Goal: Transaction & Acquisition: Purchase product/service

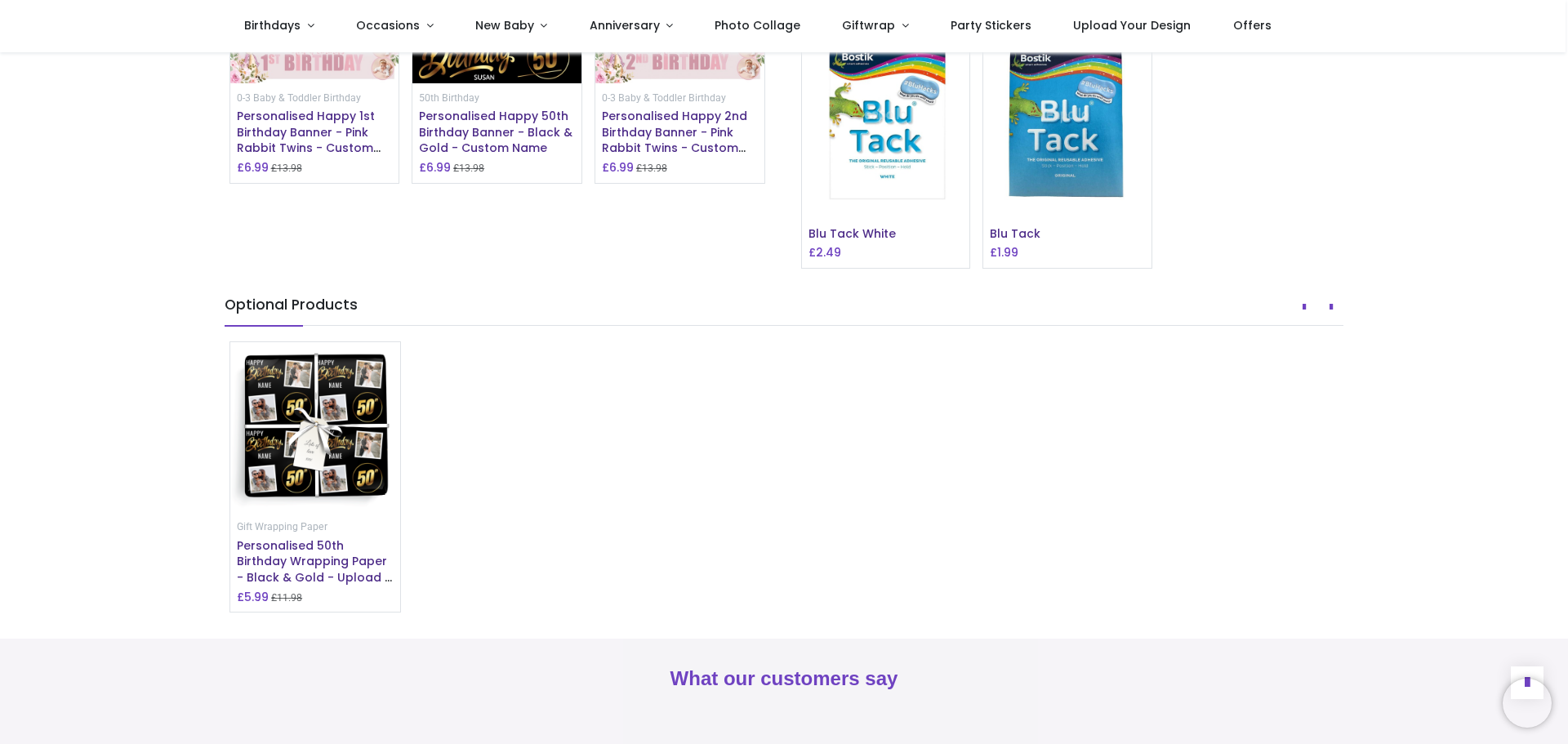
scroll to position [1351, 0]
click at [482, 157] on span "Personalised Happy 50th Birthday Banner - Black & Gold - Custom Name" at bounding box center [495, 132] width 153 height 48
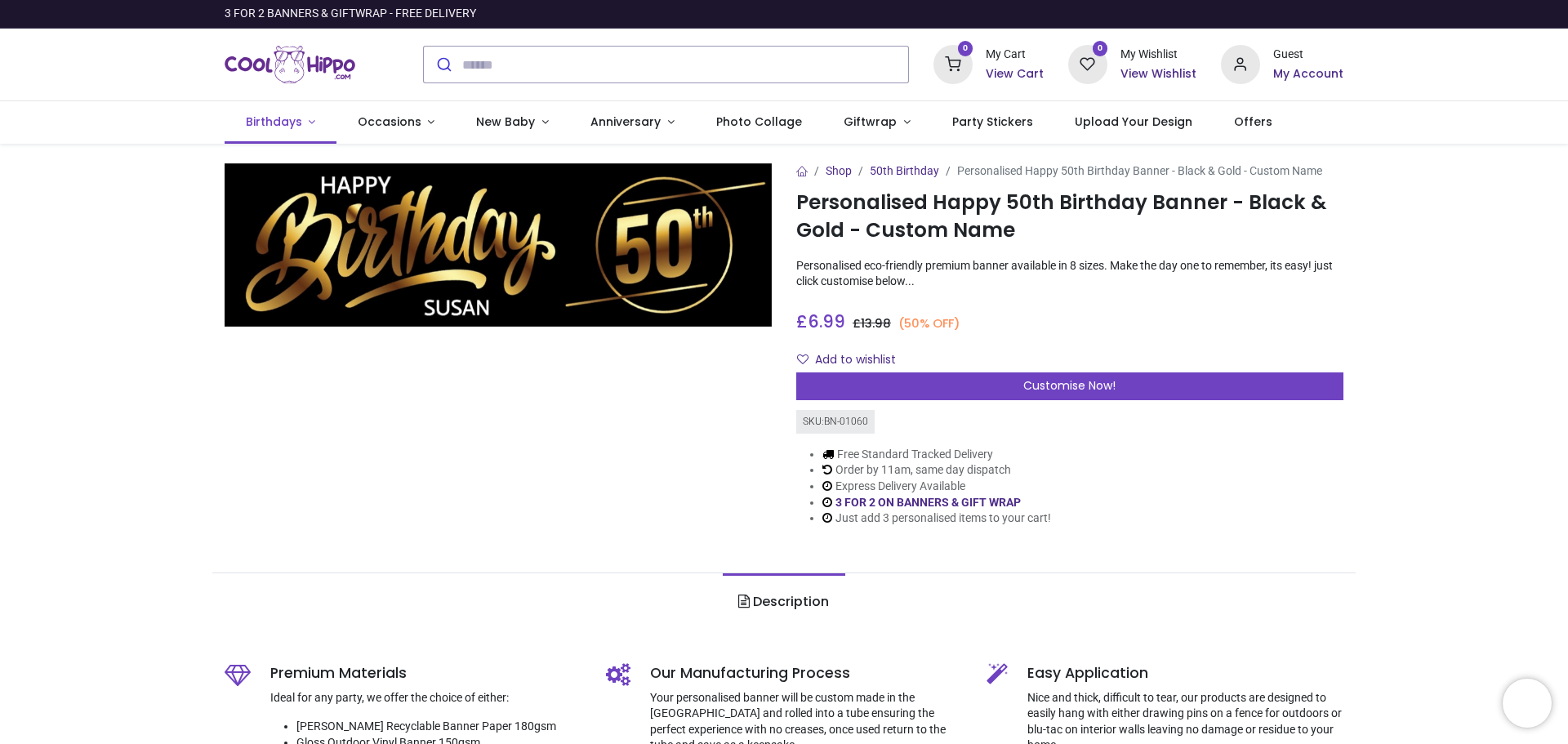
click at [301, 125] on span "Birthdays" at bounding box center [276, 122] width 60 height 17
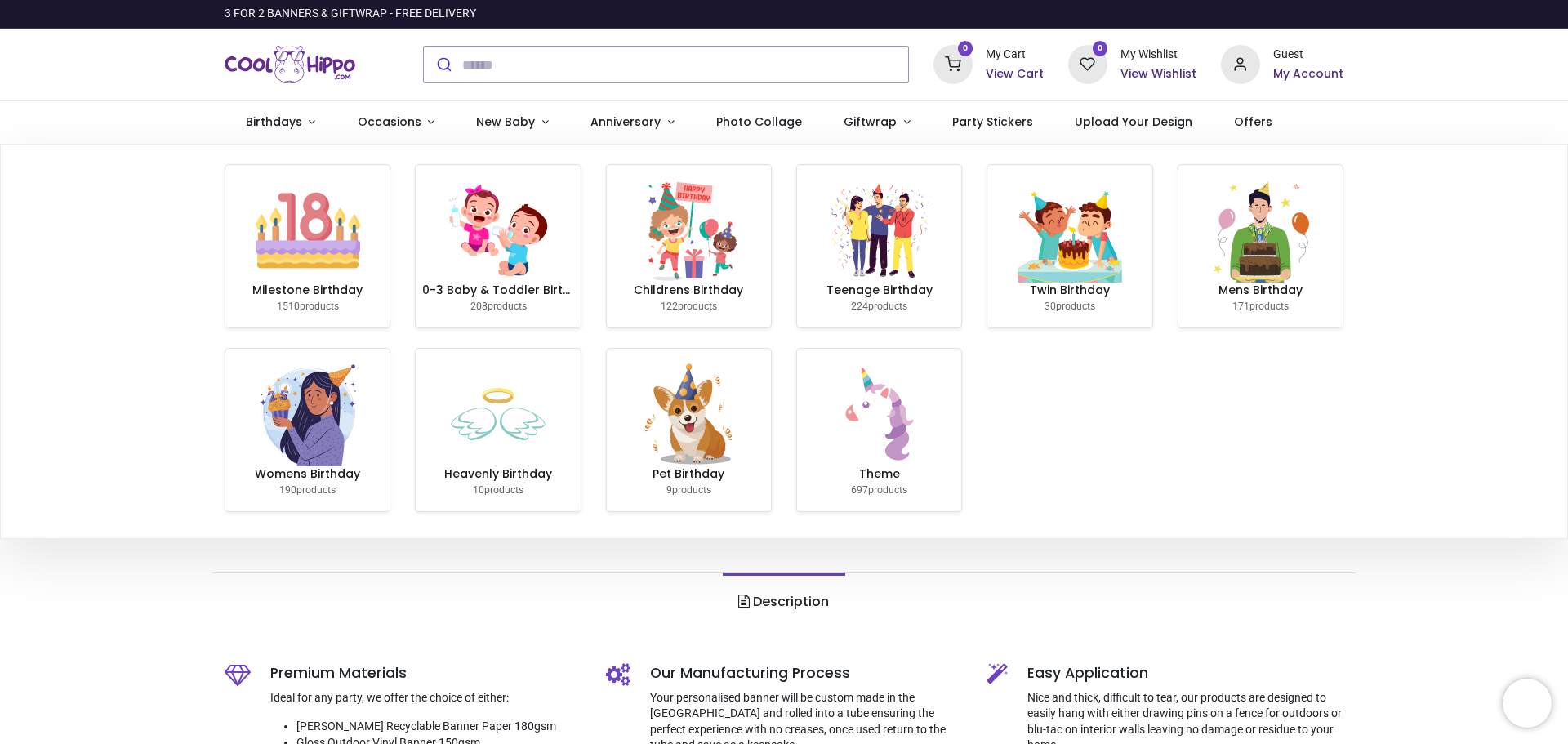
click at [294, 237] on img at bounding box center [307, 230] width 104 height 104
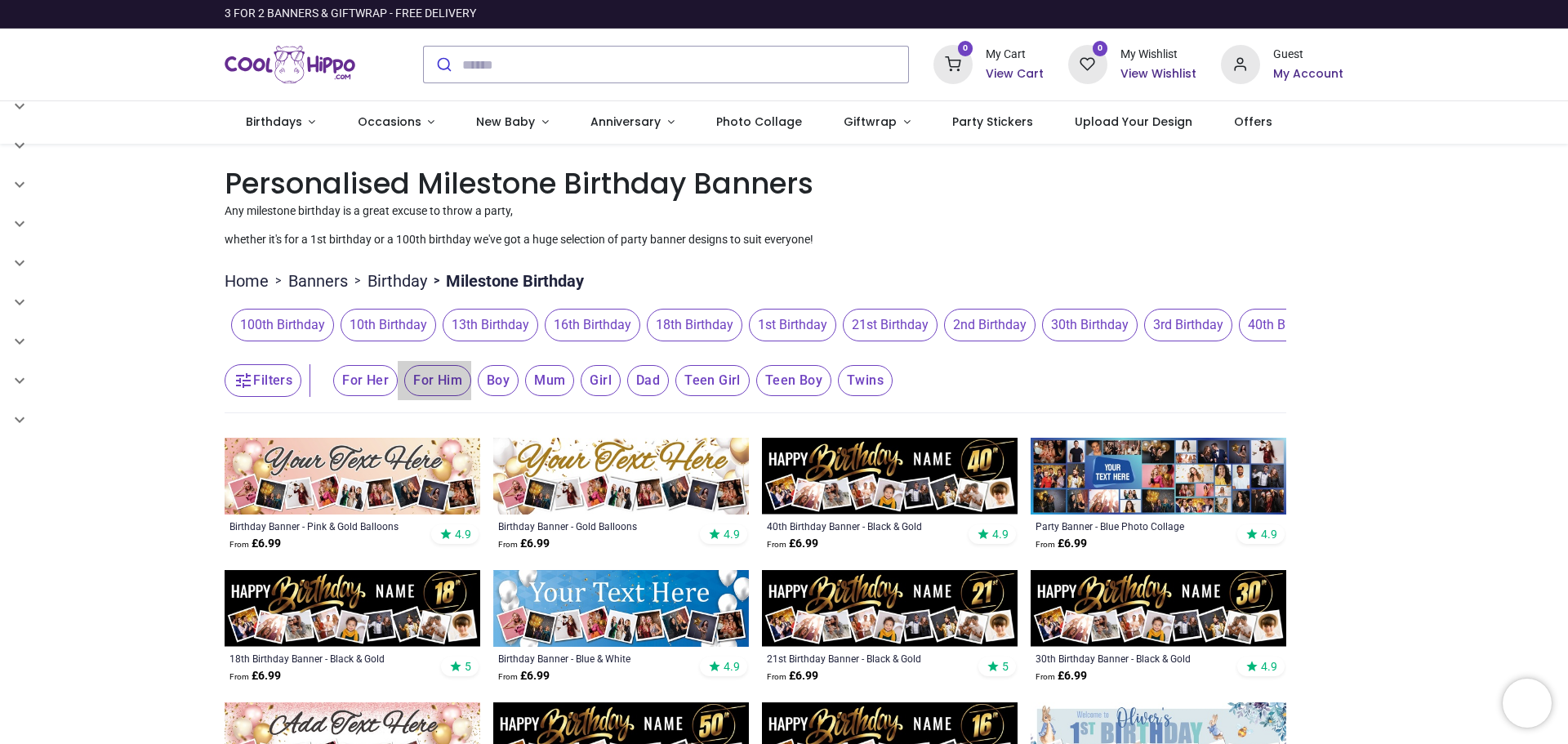
click at [398, 379] on span "For Him" at bounding box center [365, 380] width 65 height 31
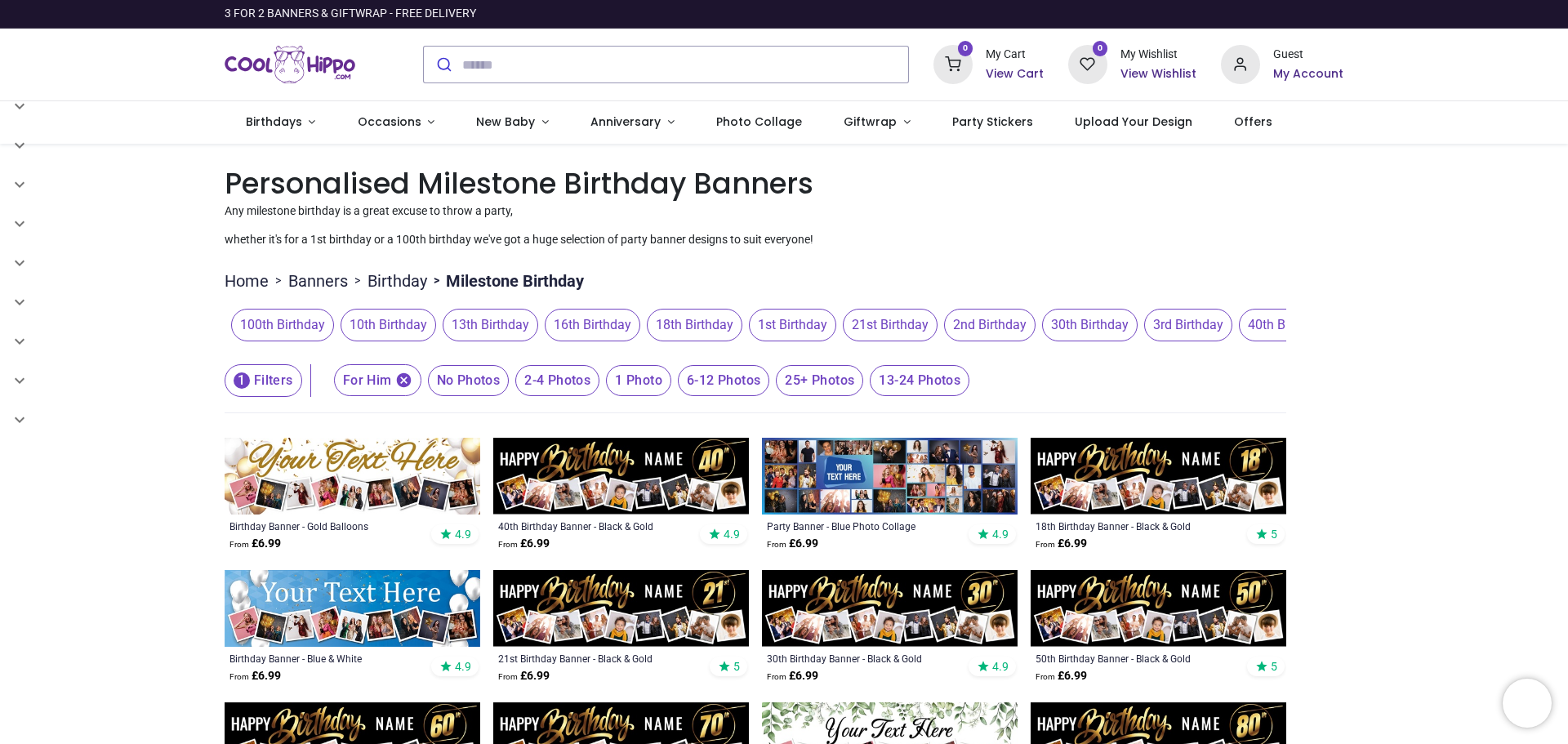
click at [1205, 355] on header "1 Filters 1 Filters For Him No Photos 2-4 Photos 1 Photo 6-12 Photos 25+ Photos…" at bounding box center [755, 380] width 1062 height 66
drag, startPoint x: 795, startPoint y: 351, endPoint x: 1022, endPoint y: 356, distance: 227.1
click at [1022, 356] on header "1 Filters 1 Filters For Him No Photos 2-4 Photos 1 Photo 6-12 Photos 25+ Photos…" at bounding box center [755, 380] width 1062 height 66
drag, startPoint x: 921, startPoint y: 357, endPoint x: 1289, endPoint y: 358, distance: 368.0
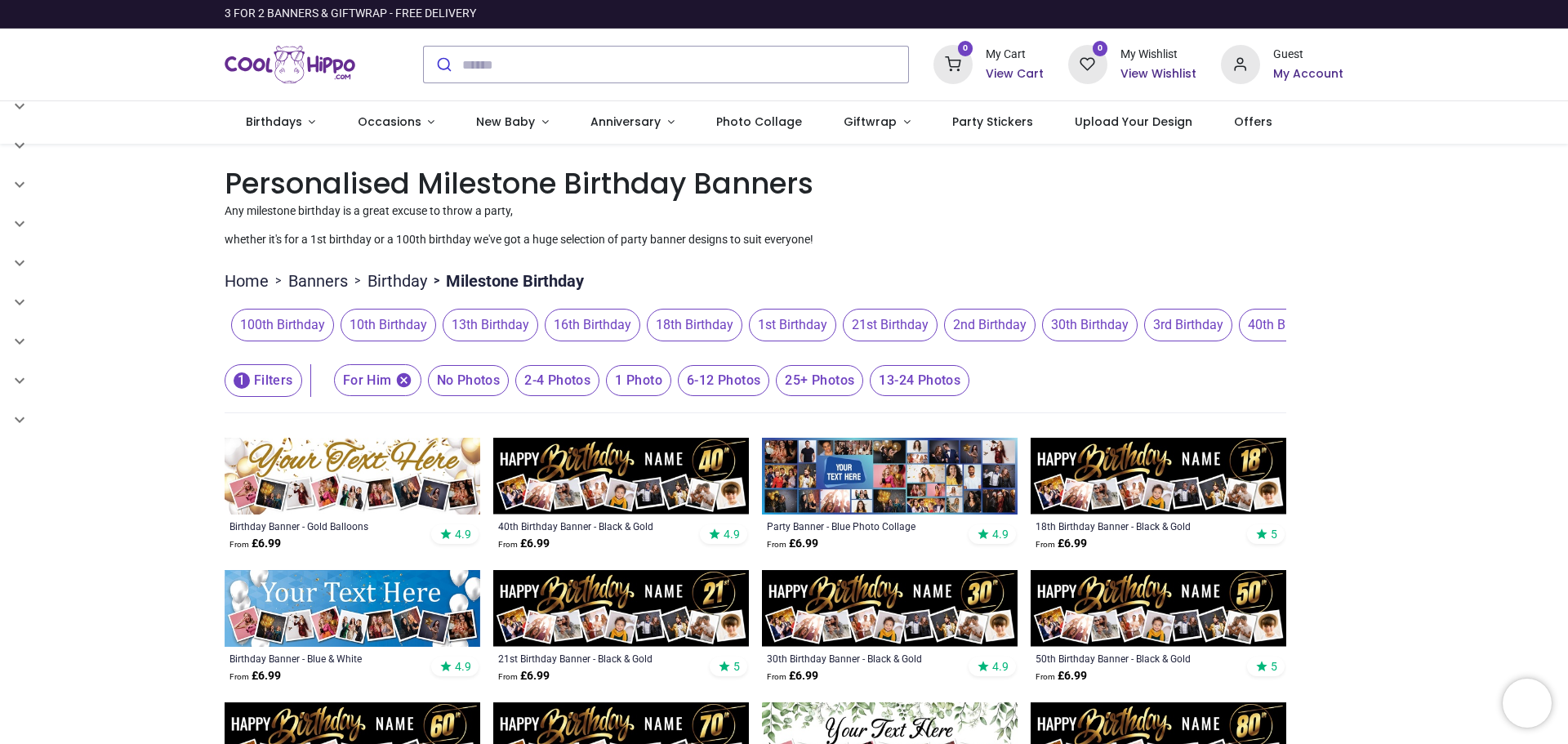
click at [277, 380] on button "1 Filters" at bounding box center [263, 380] width 78 height 32
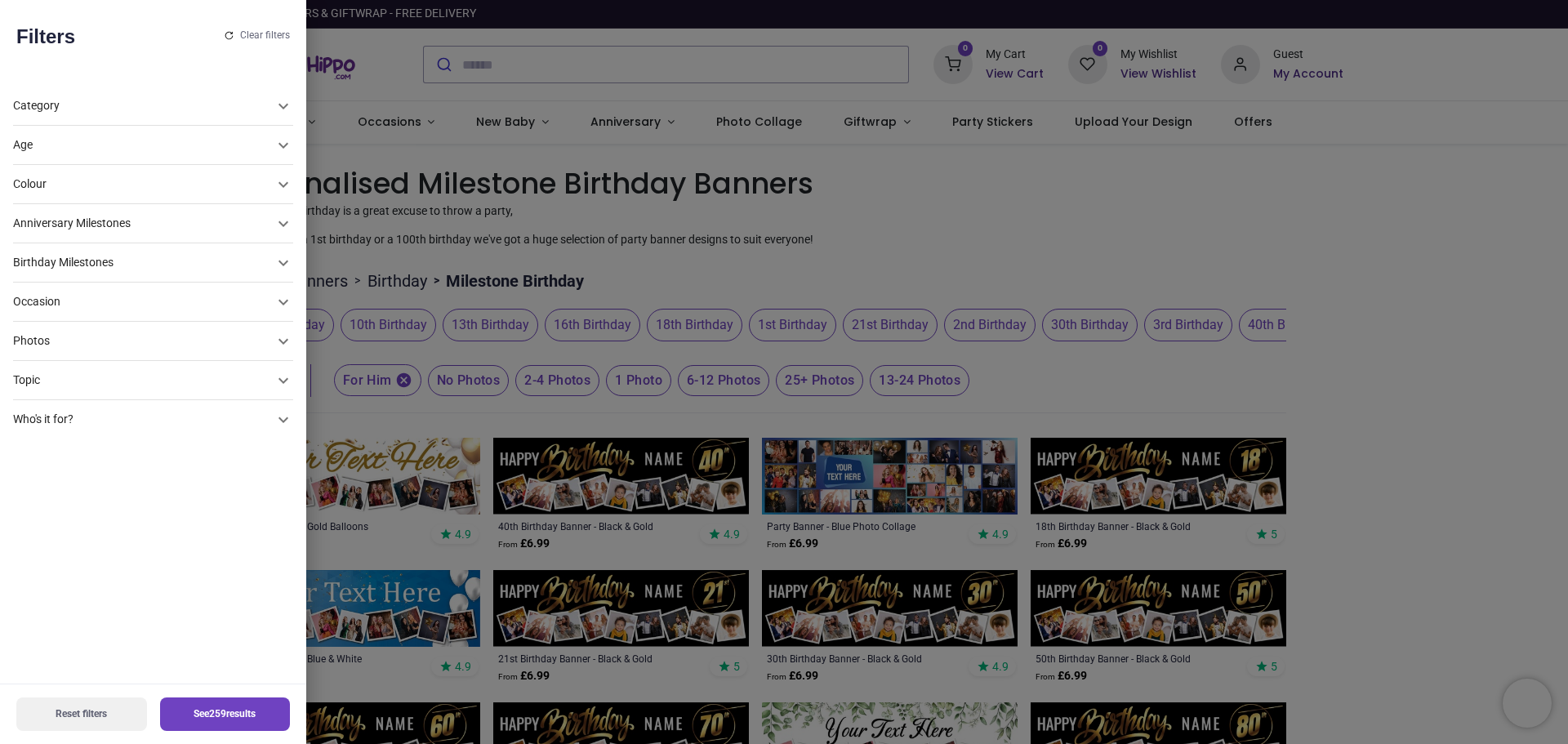
click at [406, 383] on div at bounding box center [784, 372] width 1568 height 744
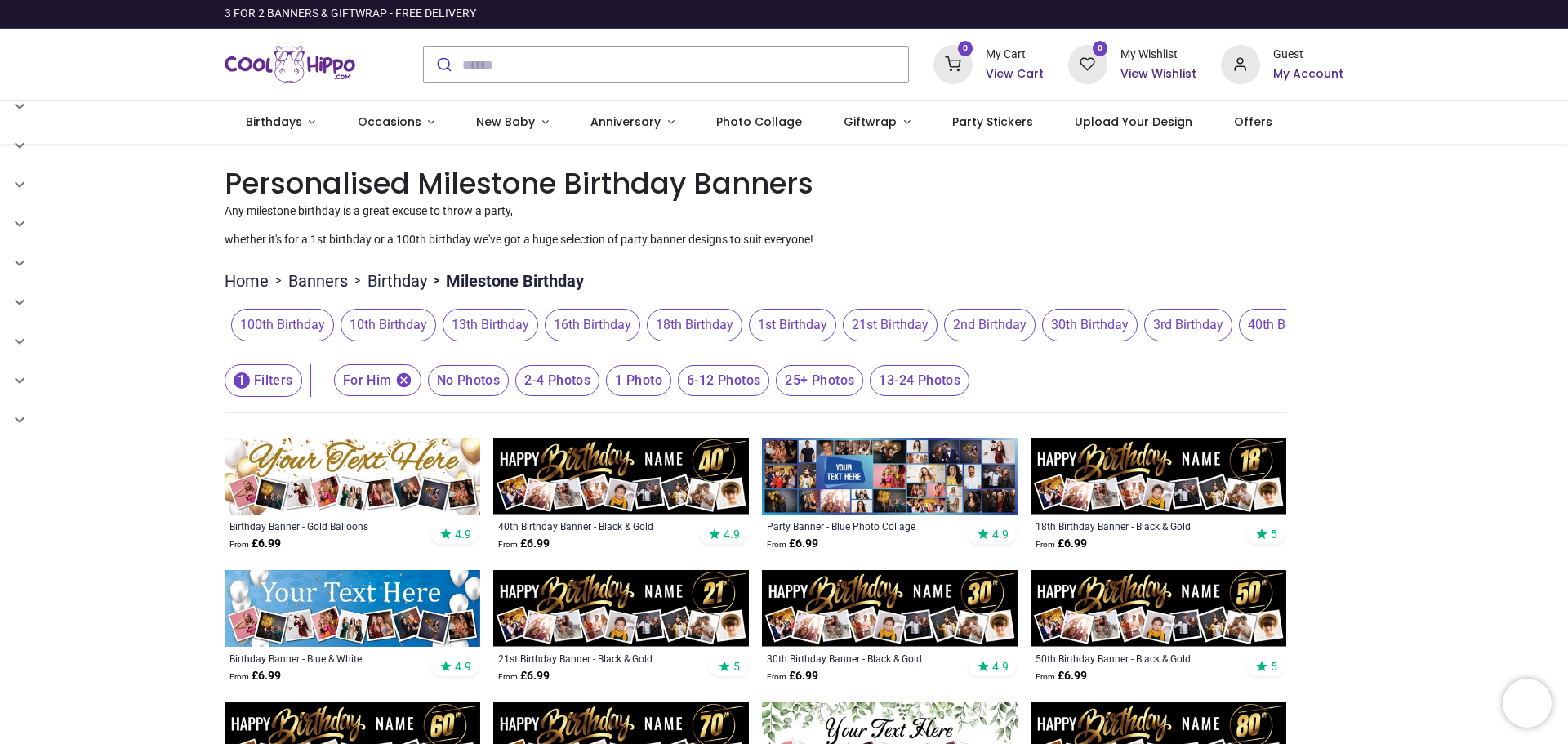
click at [406, 383] on icon "button" at bounding box center [403, 380] width 15 height 15
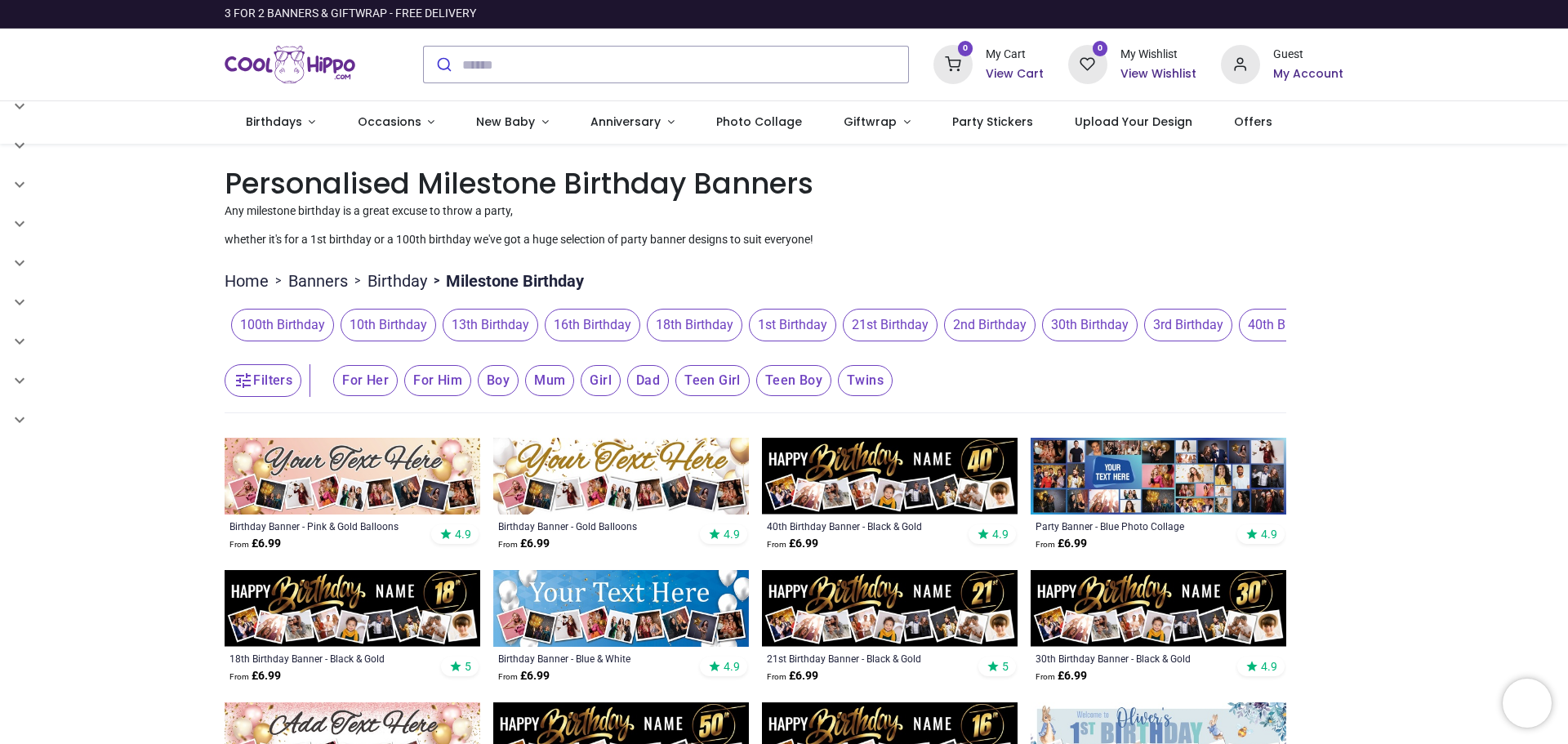
scroll to position [0, 550]
click at [917, 331] on span "60th Birthday" at bounding box center [940, 324] width 95 height 32
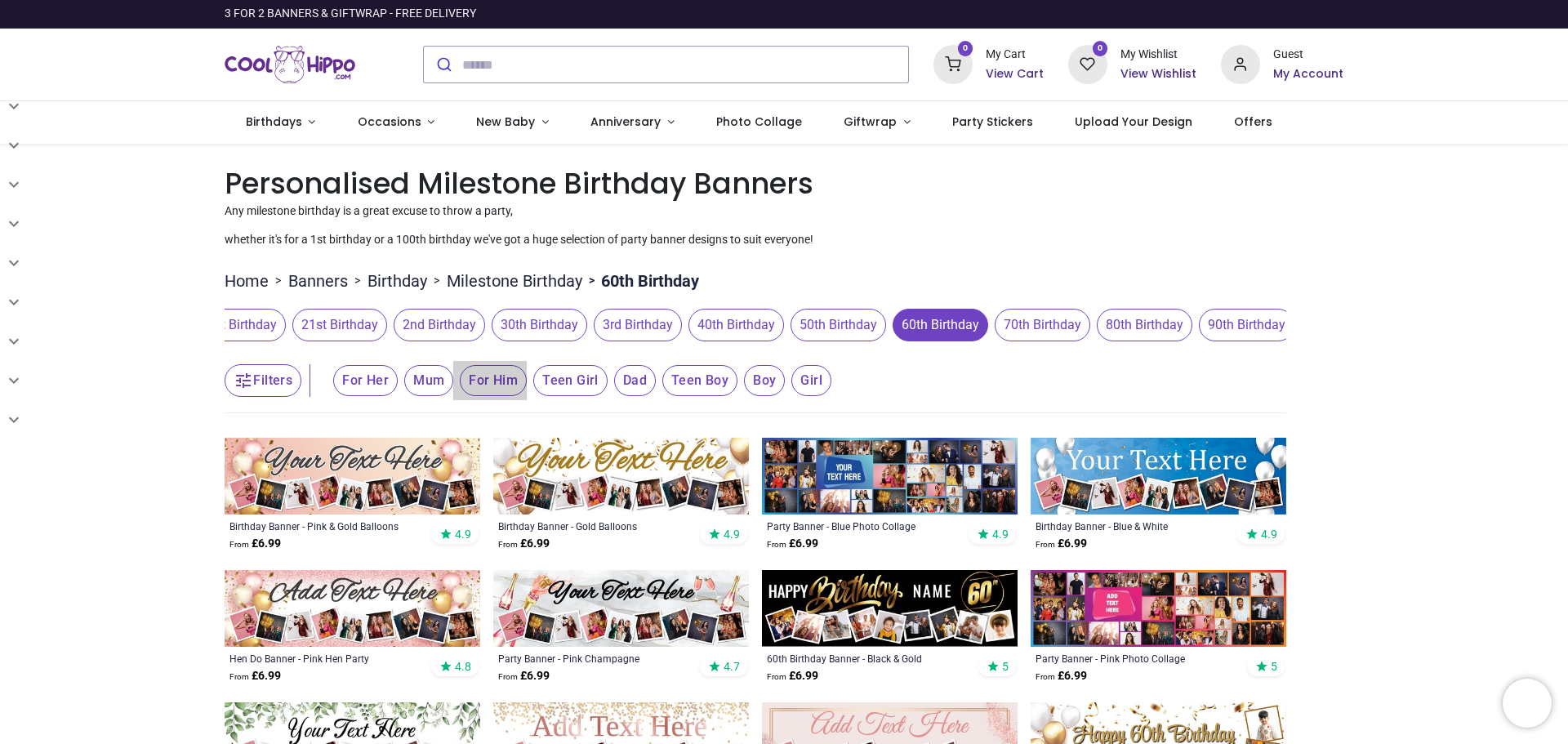
click at [398, 383] on span "For Him" at bounding box center [365, 380] width 65 height 31
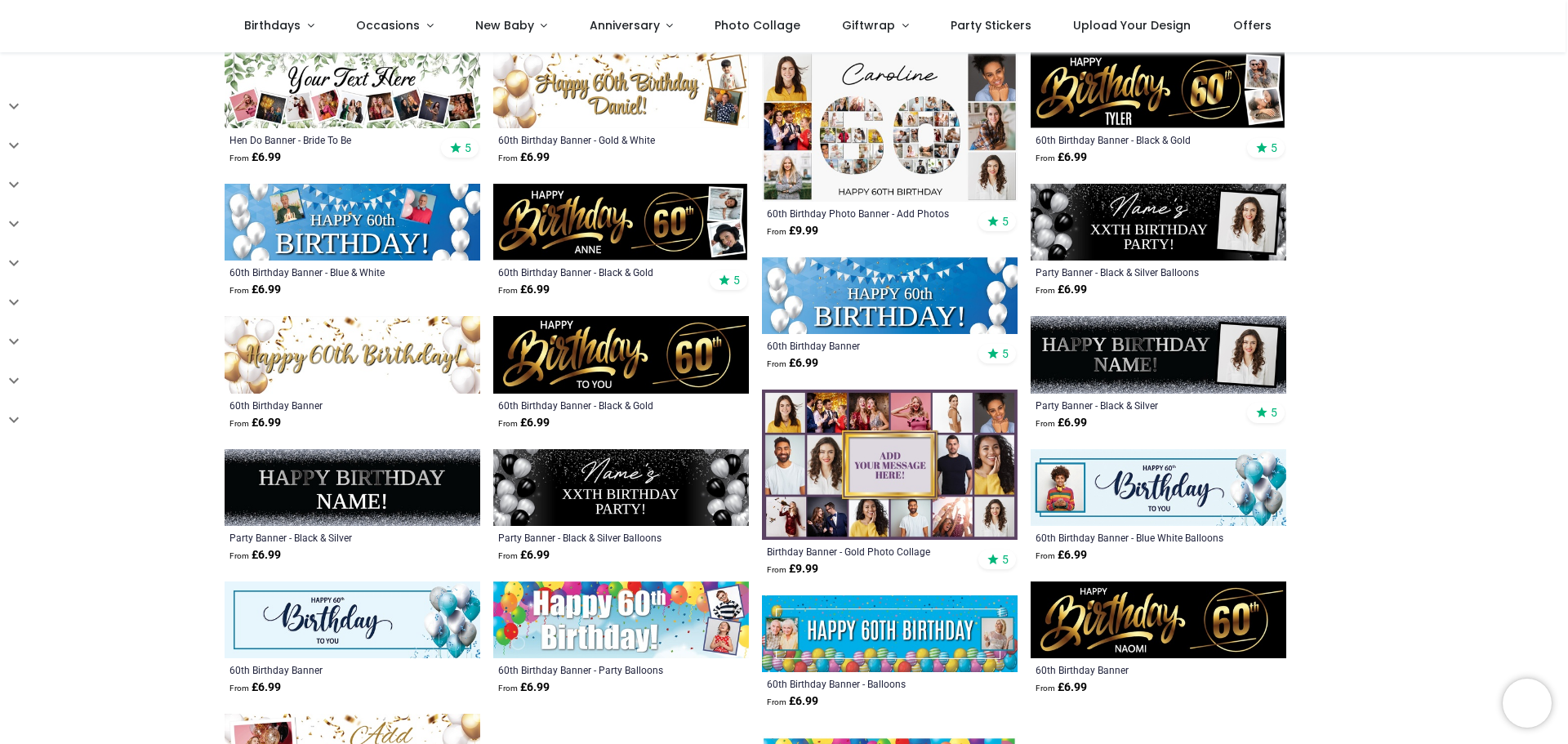
scroll to position [571, 0]
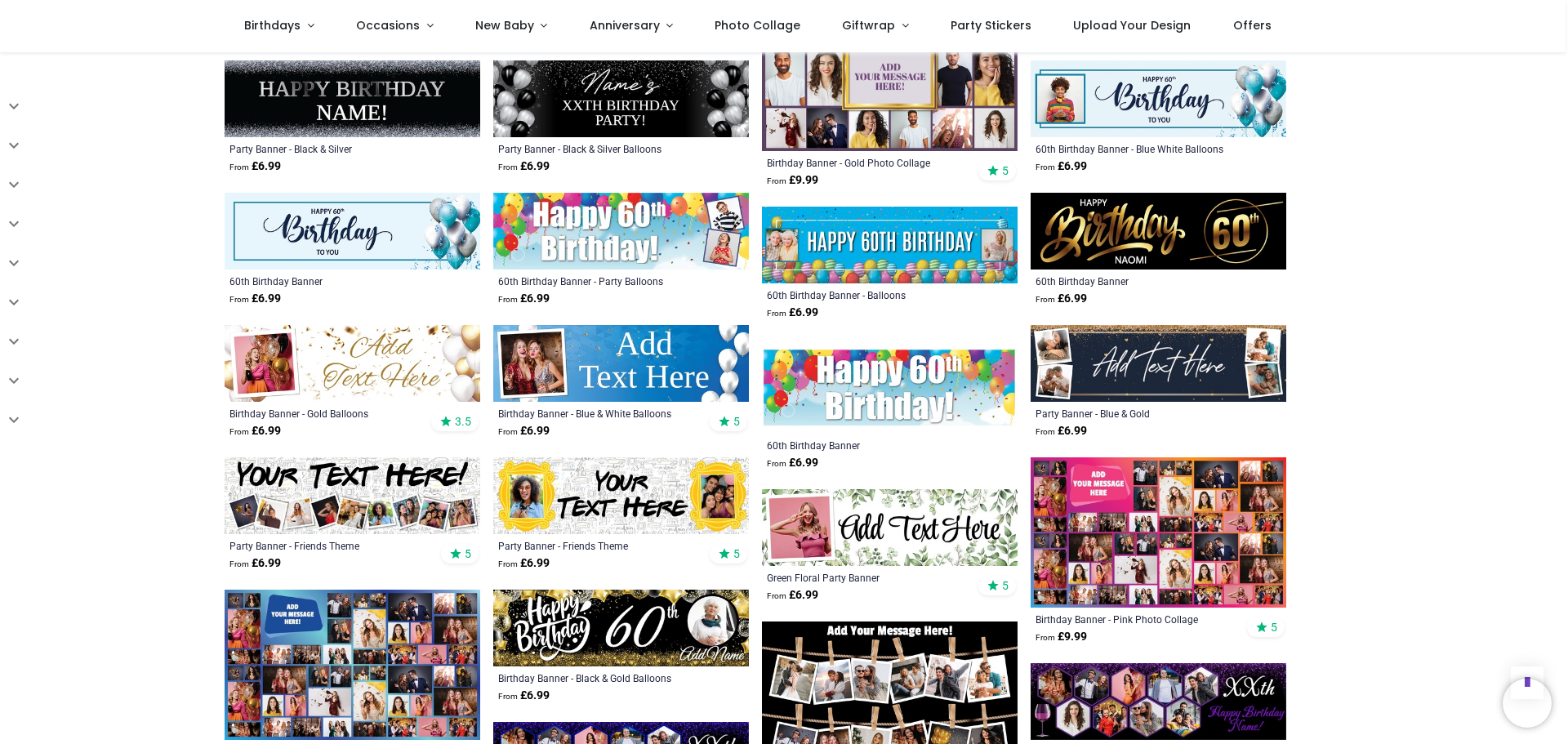
scroll to position [898, 0]
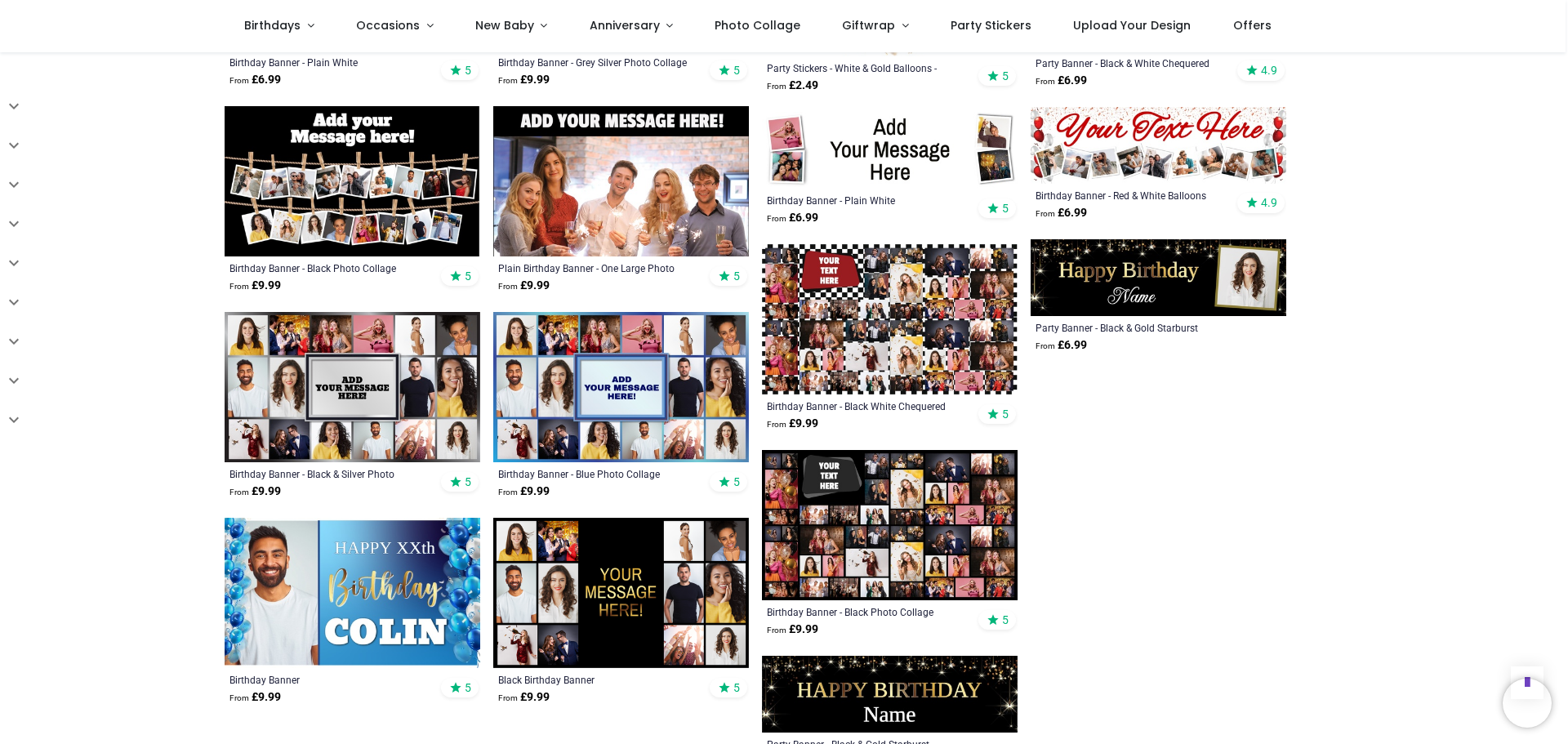
scroll to position [2123, 0]
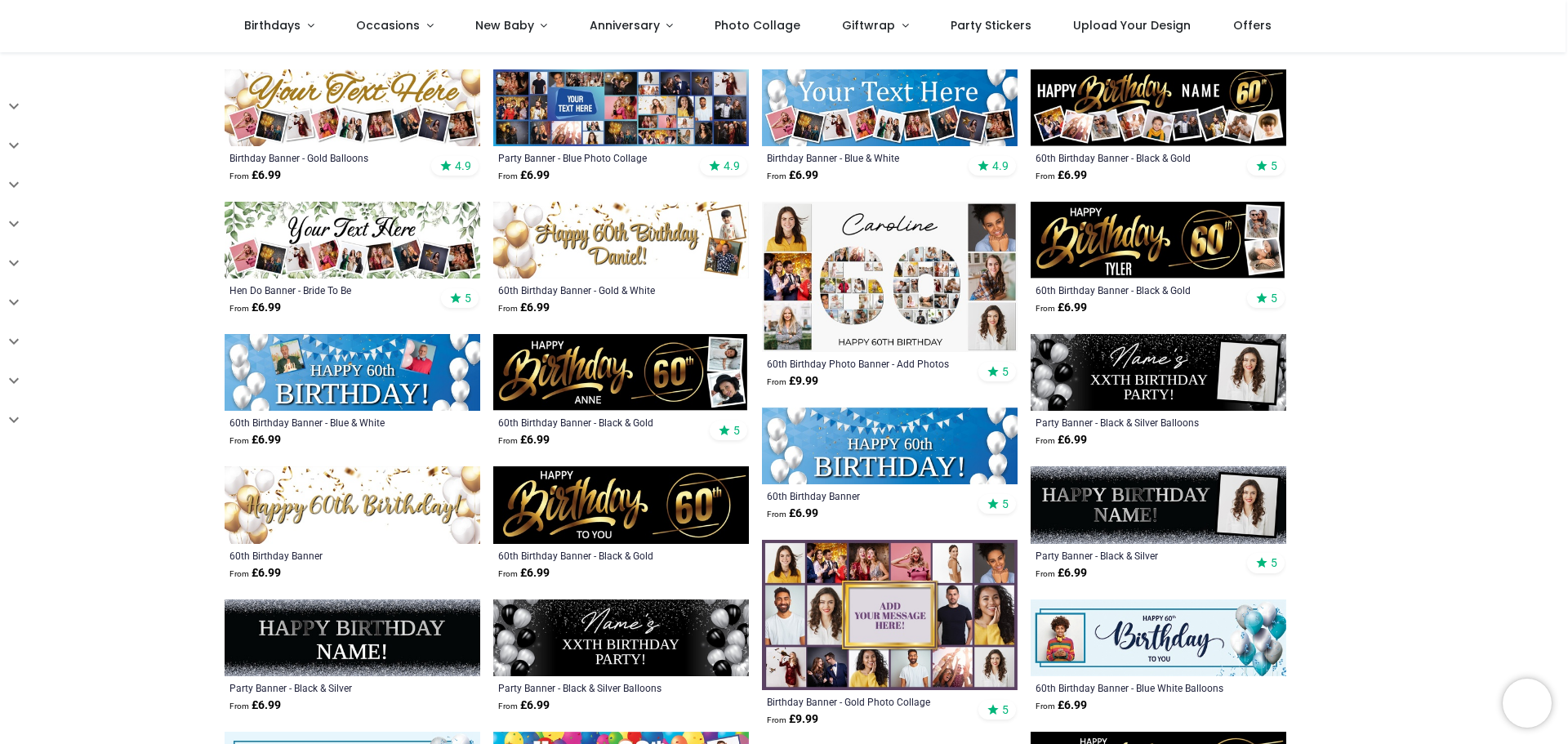
scroll to position [245, 0]
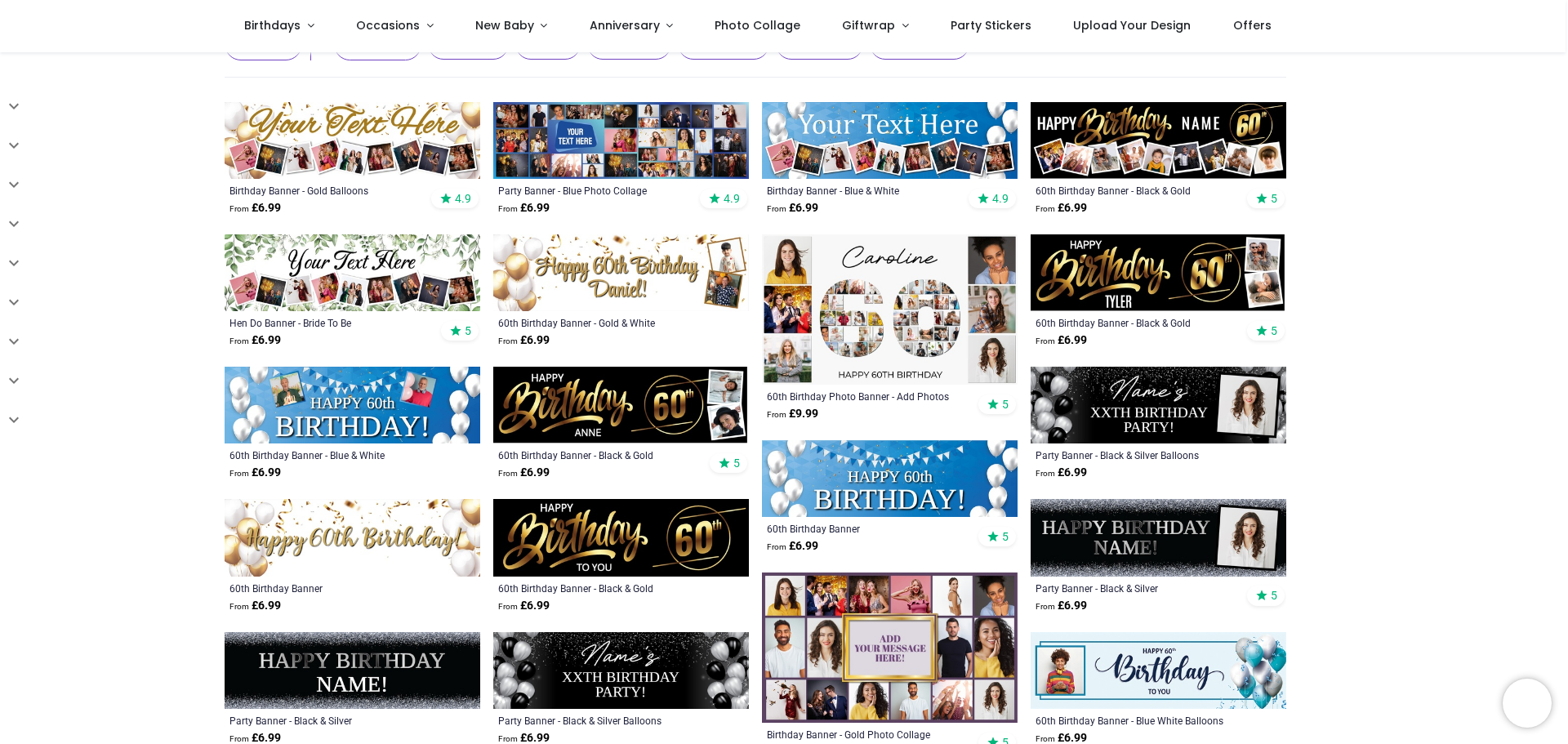
click at [1151, 300] on img at bounding box center [1158, 273] width 256 height 77
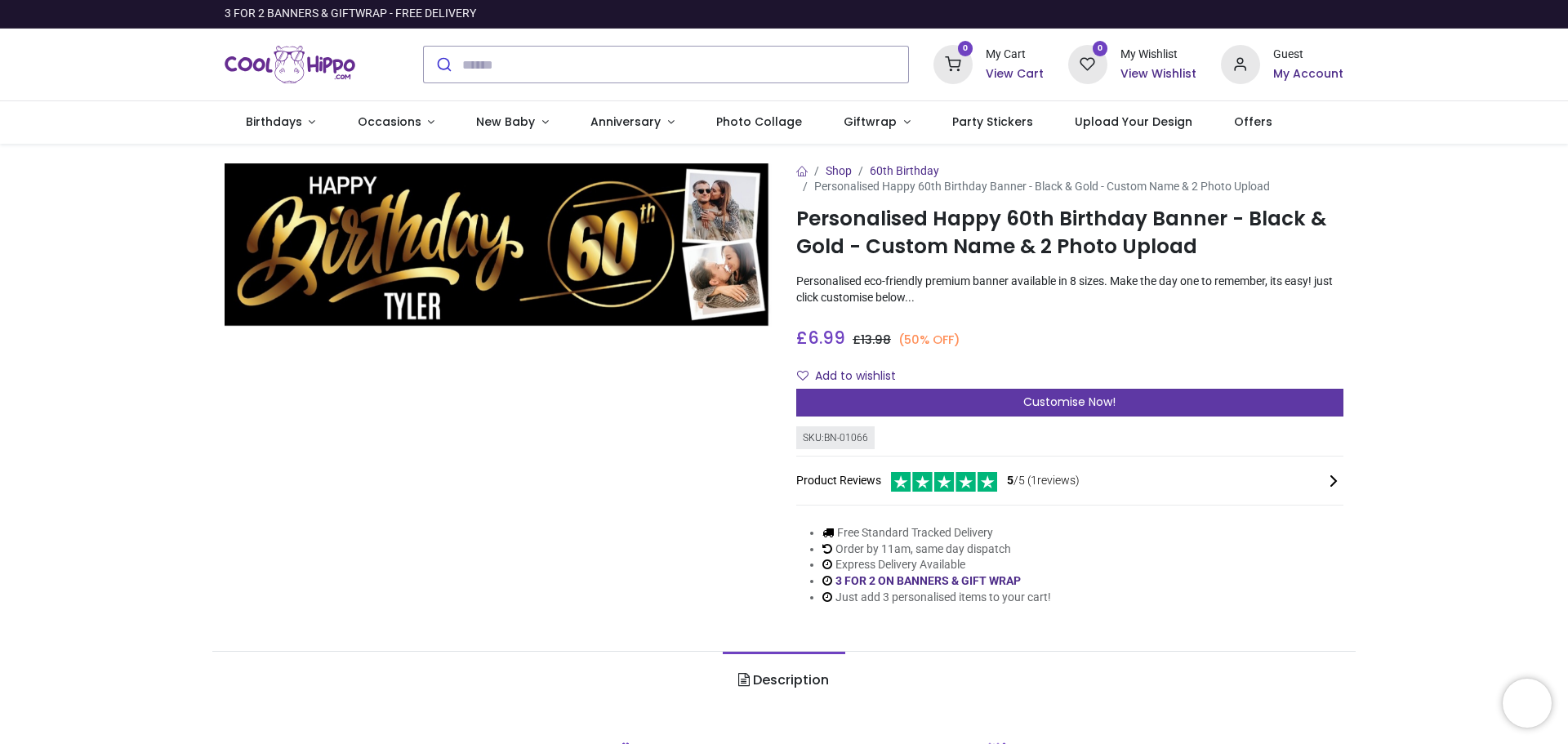
click at [1107, 397] on span "Customise Now!" at bounding box center [1069, 401] width 92 height 17
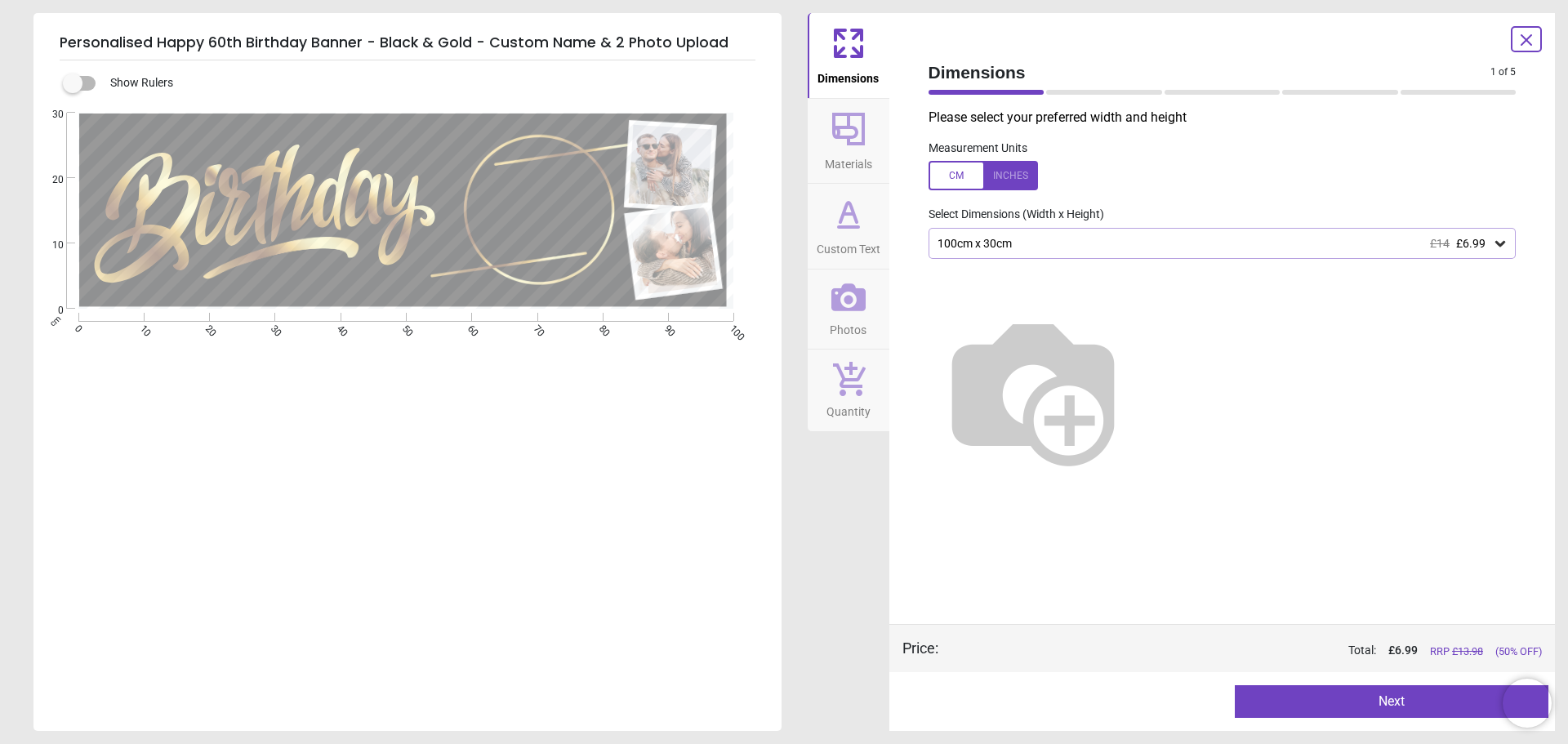
click at [1095, 333] on img at bounding box center [1033, 389] width 209 height 209
click at [1507, 238] on icon at bounding box center [1500, 243] width 17 height 17
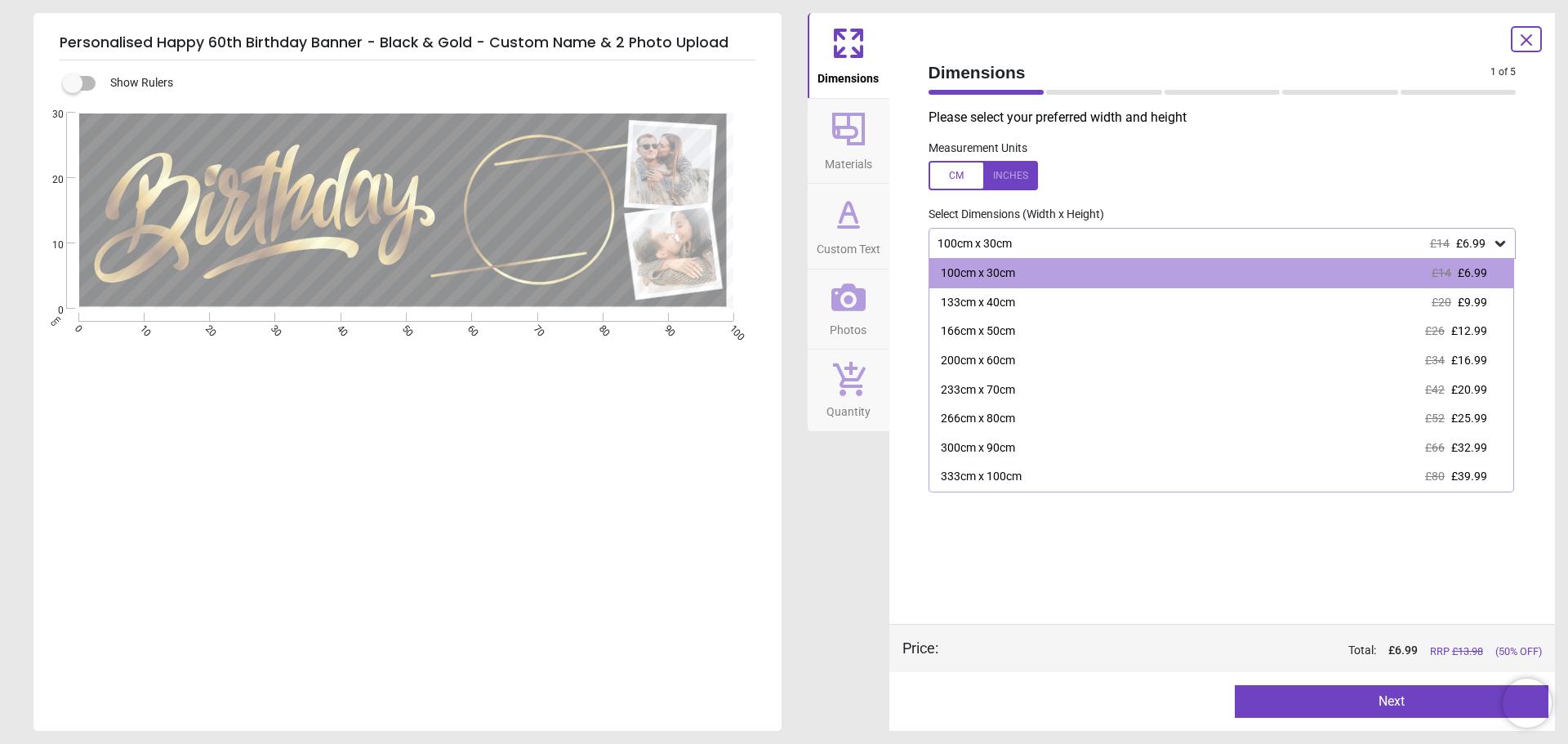
click at [967, 244] on div "100cm x 30cm £14 £6.99" at bounding box center [1214, 244] width 557 height 14
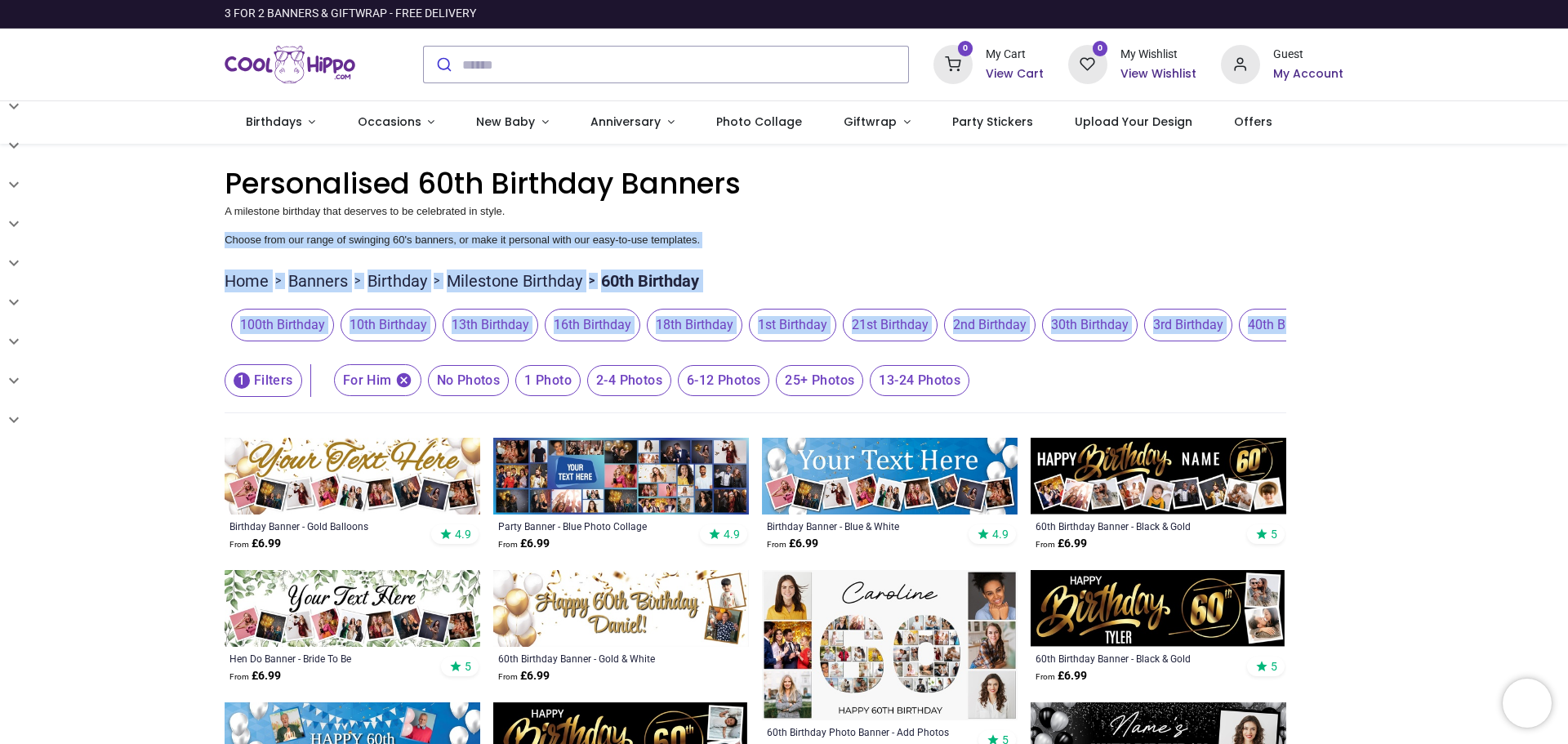
drag, startPoint x: 1561, startPoint y: 245, endPoint x: 1561, endPoint y: 306, distance: 61.0
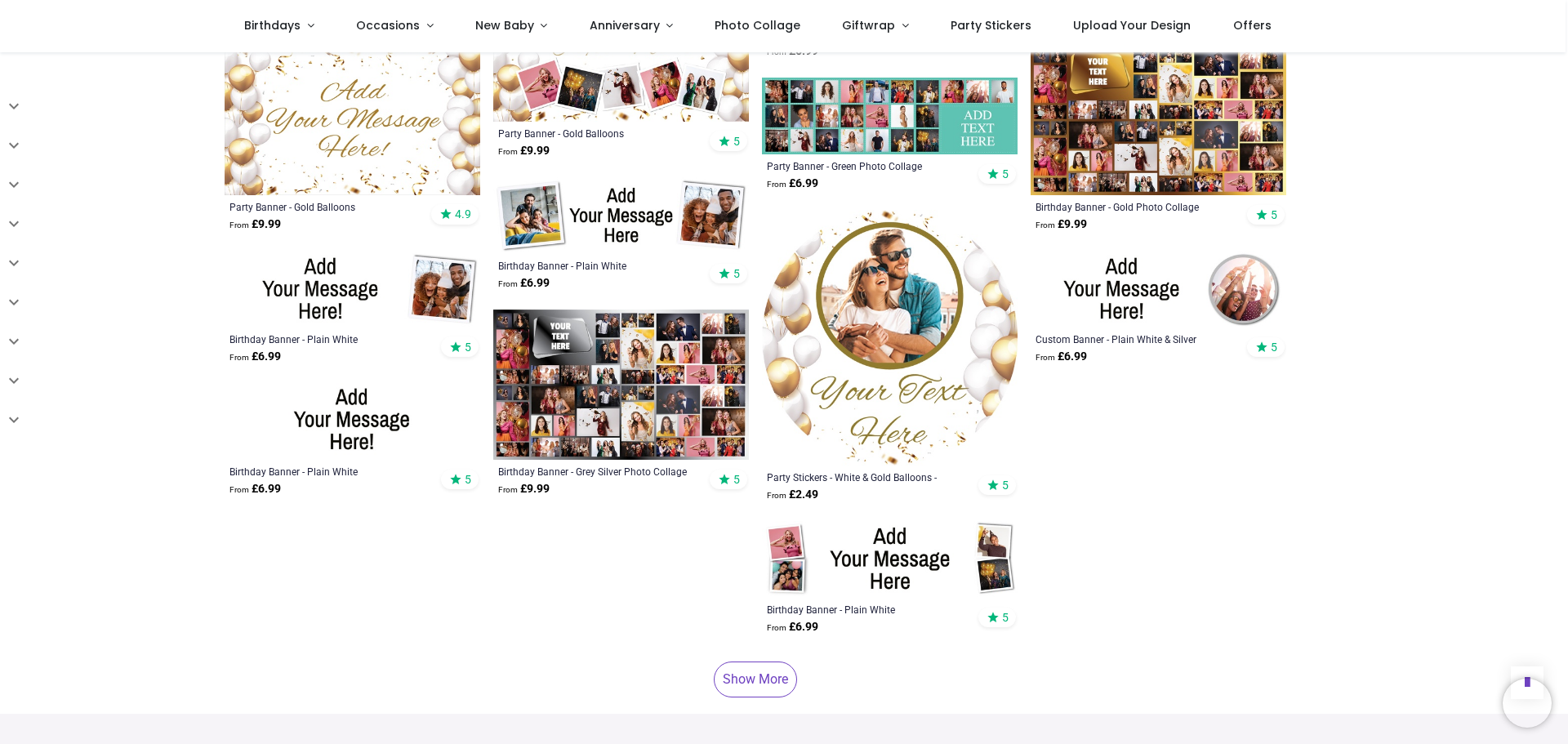
scroll to position [1979, 0]
